Goal: Navigation & Orientation: Find specific page/section

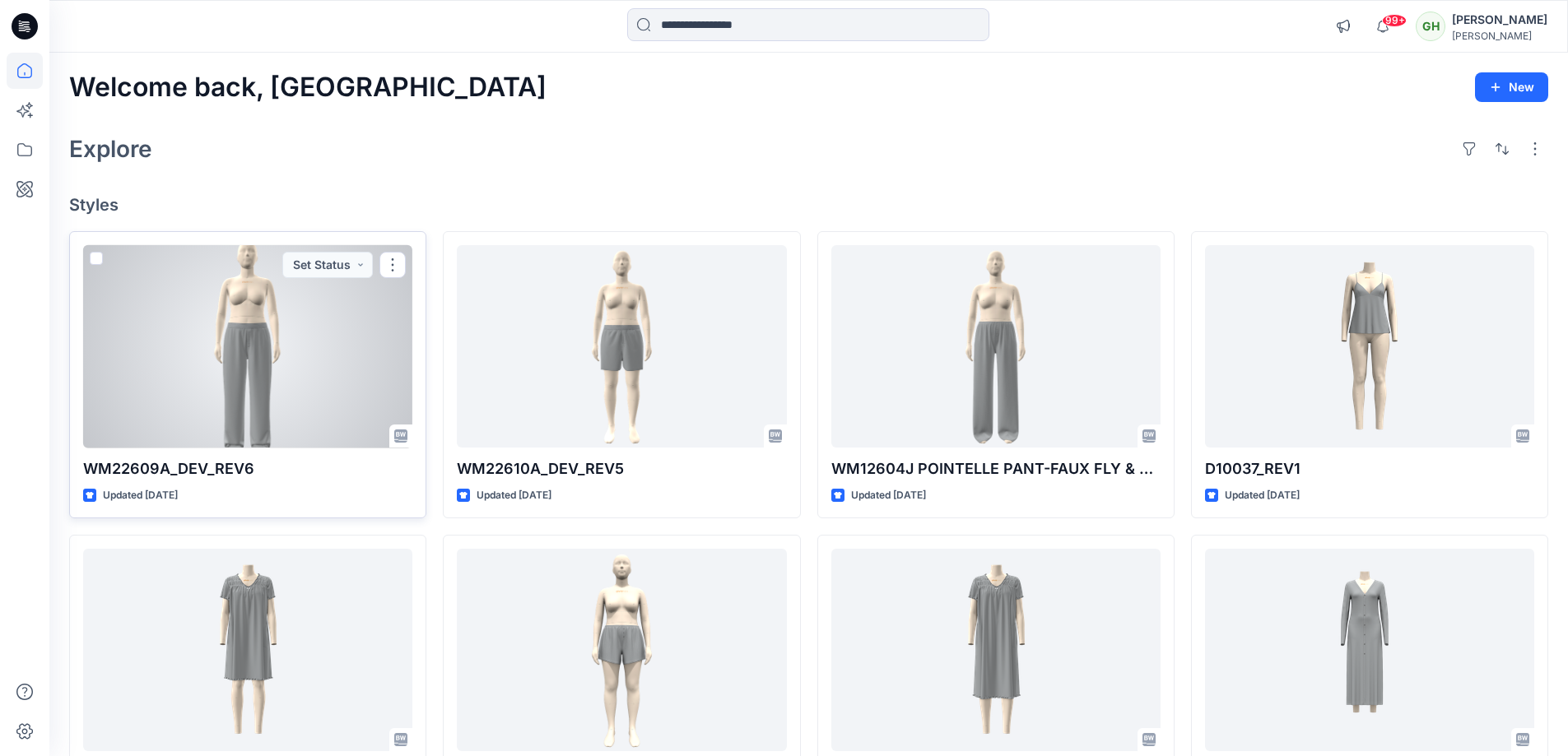
click at [208, 384] on div at bounding box center [248, 346] width 329 height 203
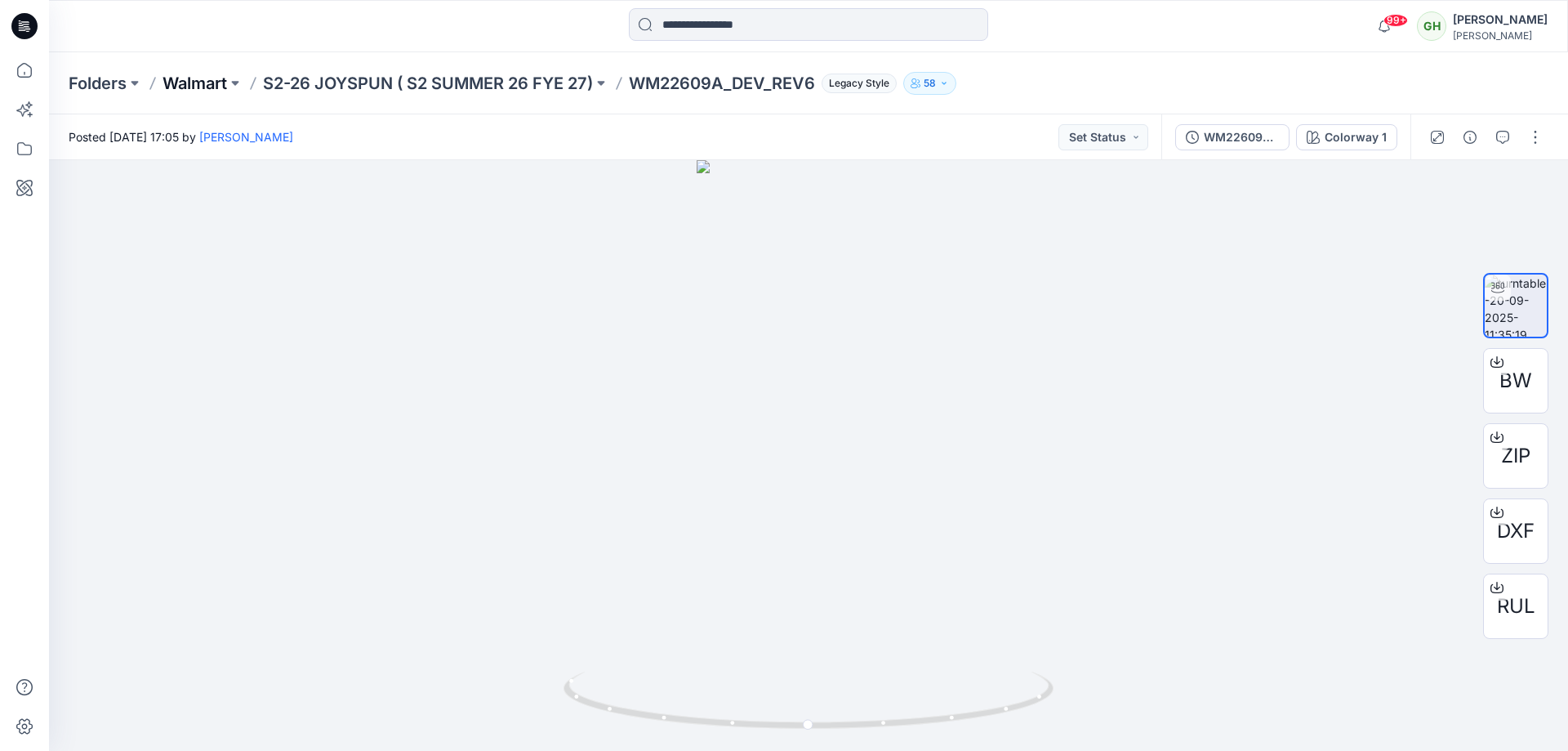
click at [227, 79] on p "Walmart" at bounding box center [195, 83] width 65 height 23
